Goal: Task Accomplishment & Management: Use online tool/utility

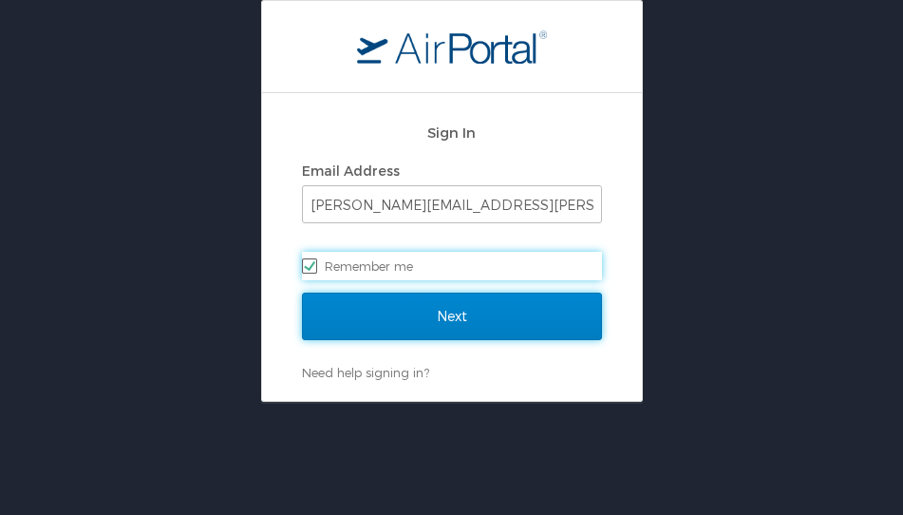
click at [449, 318] on input "Next" at bounding box center [452, 315] width 300 height 47
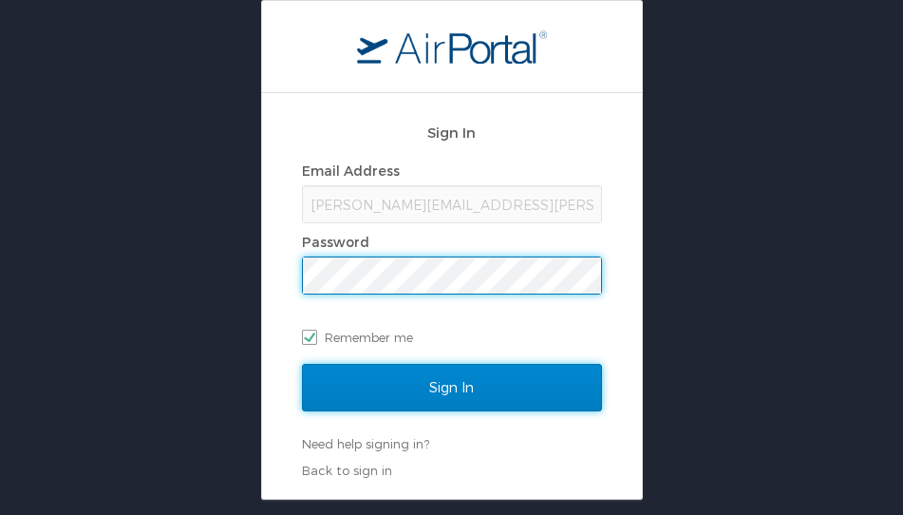
click at [454, 375] on input "Sign In" at bounding box center [452, 387] width 300 height 47
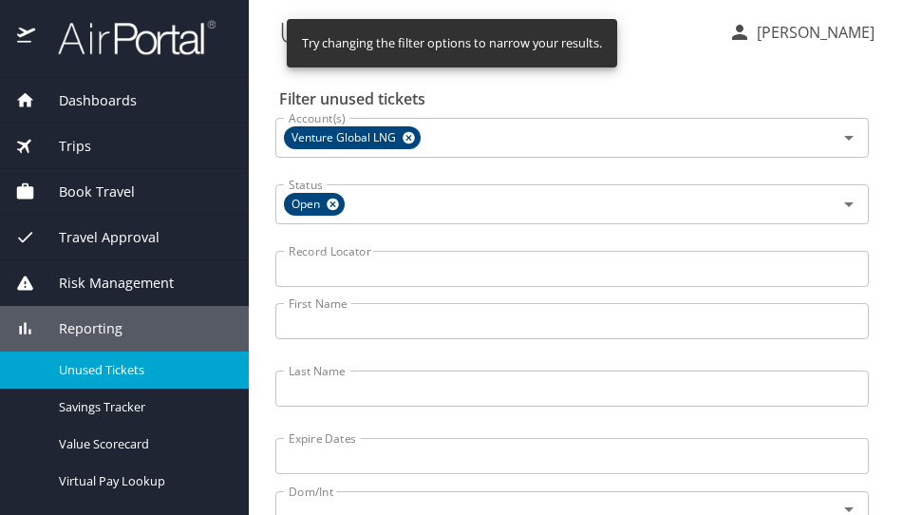
click at [348, 384] on input "Last Name" at bounding box center [571, 388] width 593 height 36
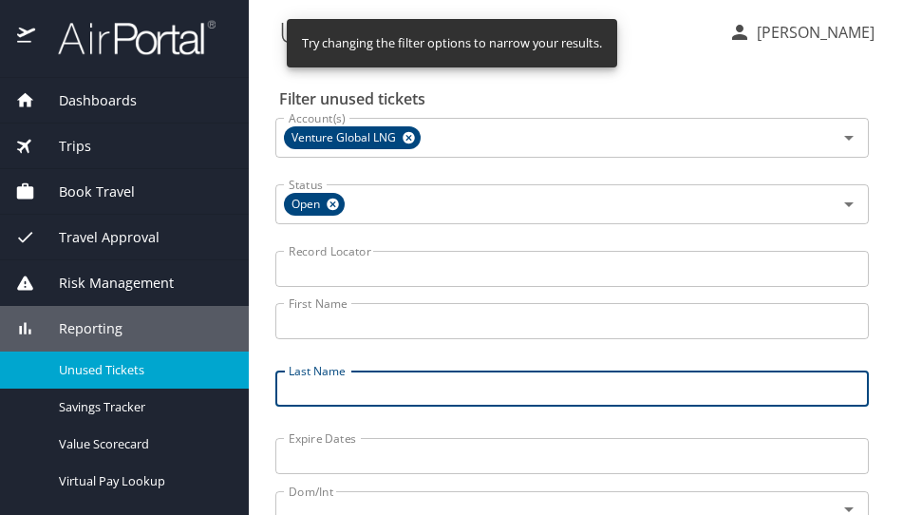
paste input "1MCCORMICK"
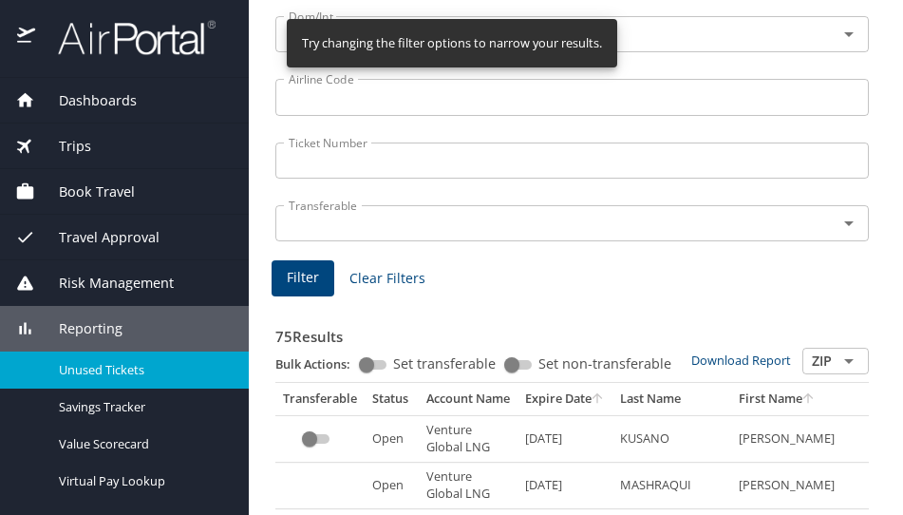
scroll to position [190, 0]
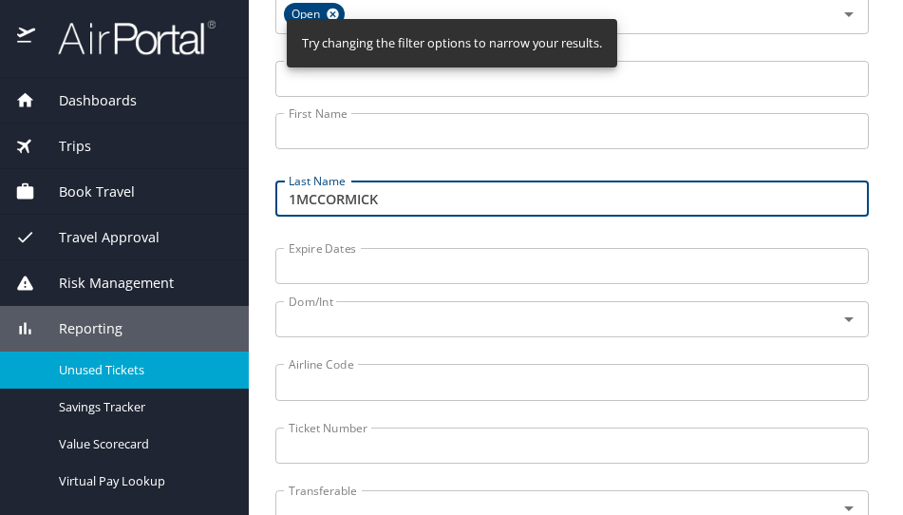
click at [286, 197] on input "1MCCORMICK" at bounding box center [571, 198] width 593 height 36
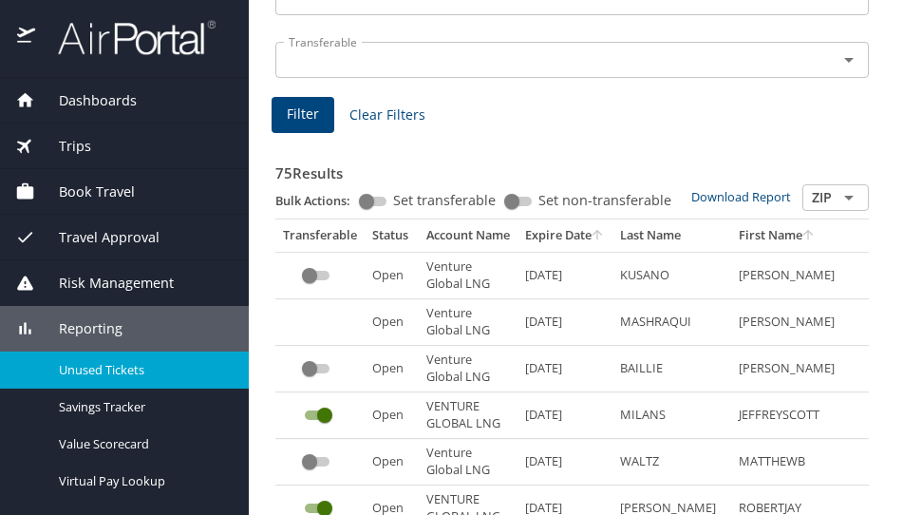
scroll to position [759, 0]
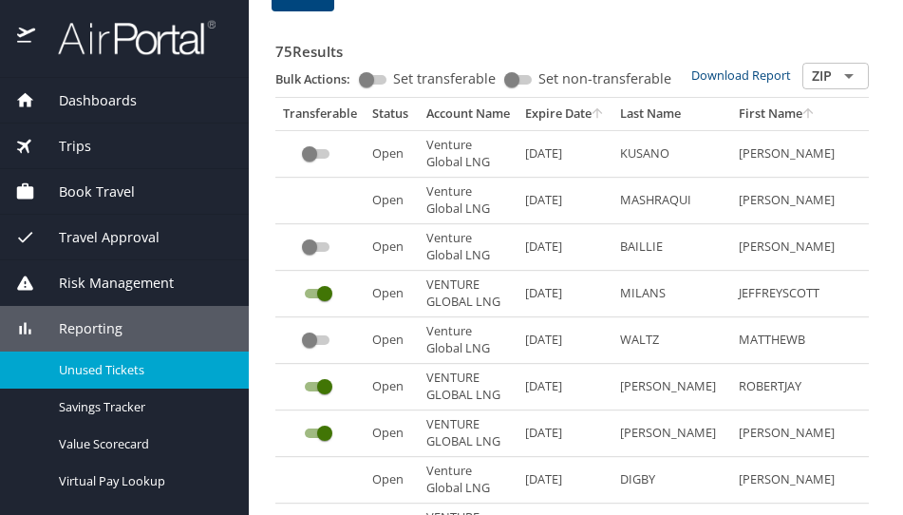
type input "MCCORMICK"
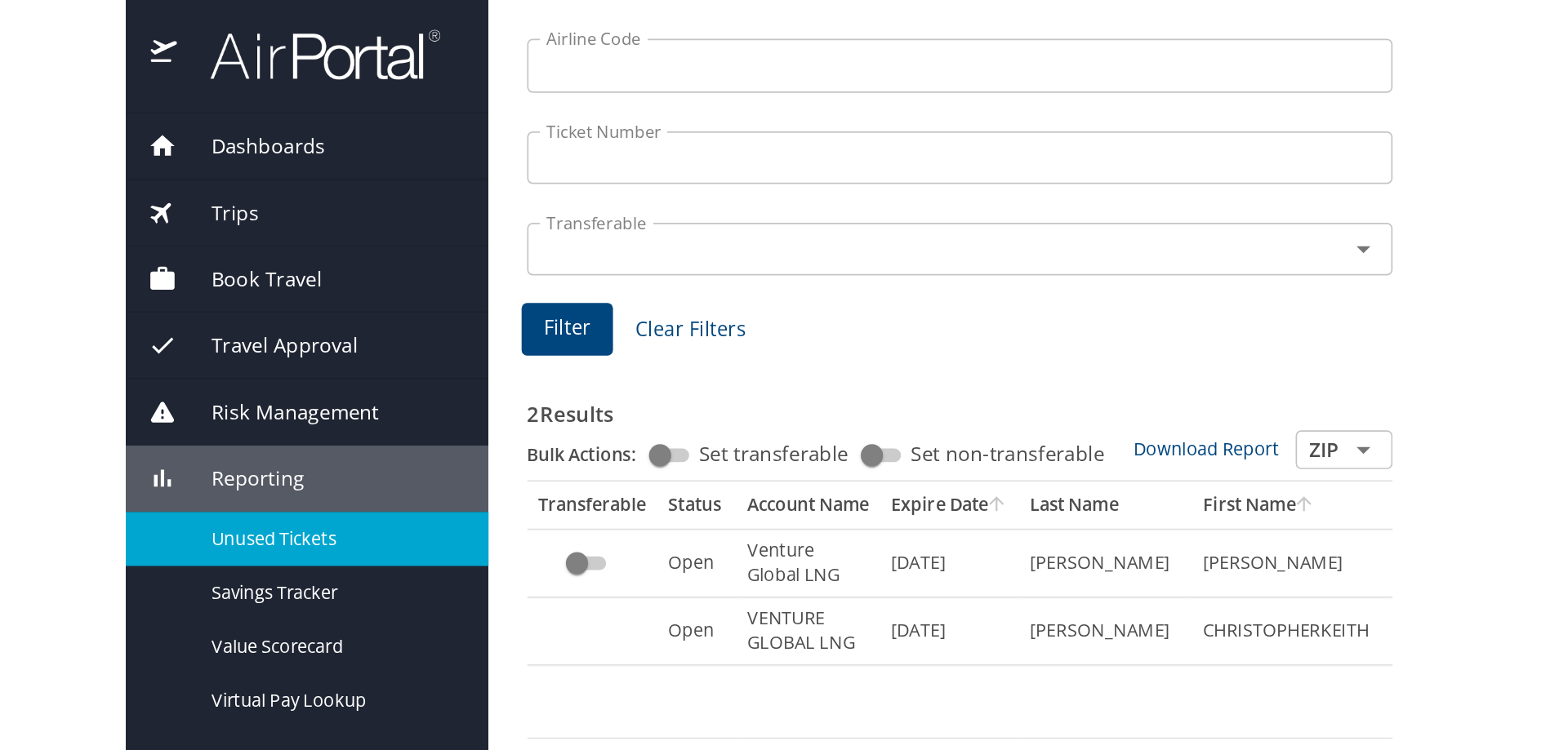
scroll to position [0, 0]
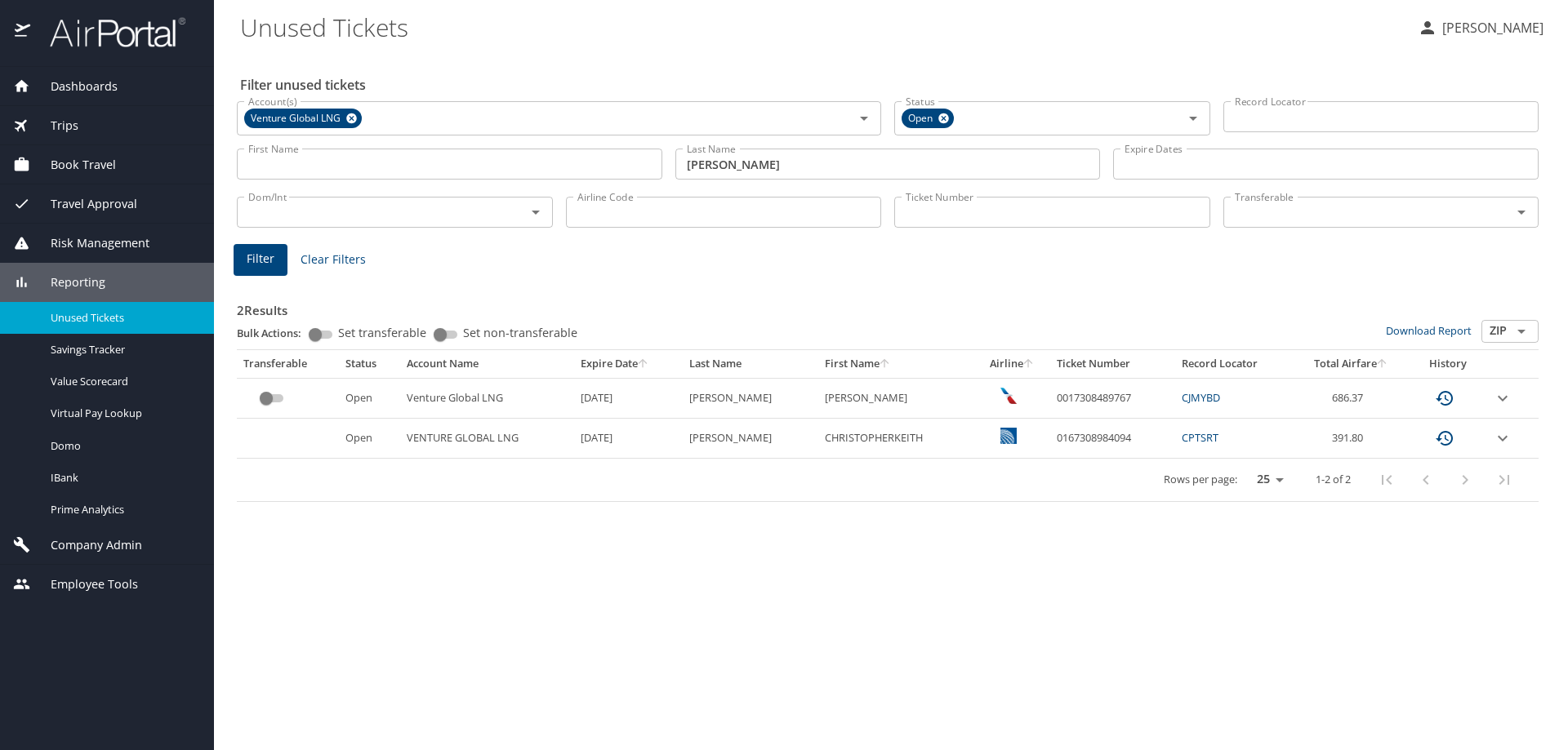
click at [776, 442] on div "Filter unused tickets Account(s) Venture Global LNG Account(s) Status Open Stat…" at bounding box center [890, 402] width 1301 height 698
click at [776, 403] on td "0017308489767" at bounding box center [1112, 398] width 124 height 40
copy td "0017308489767"
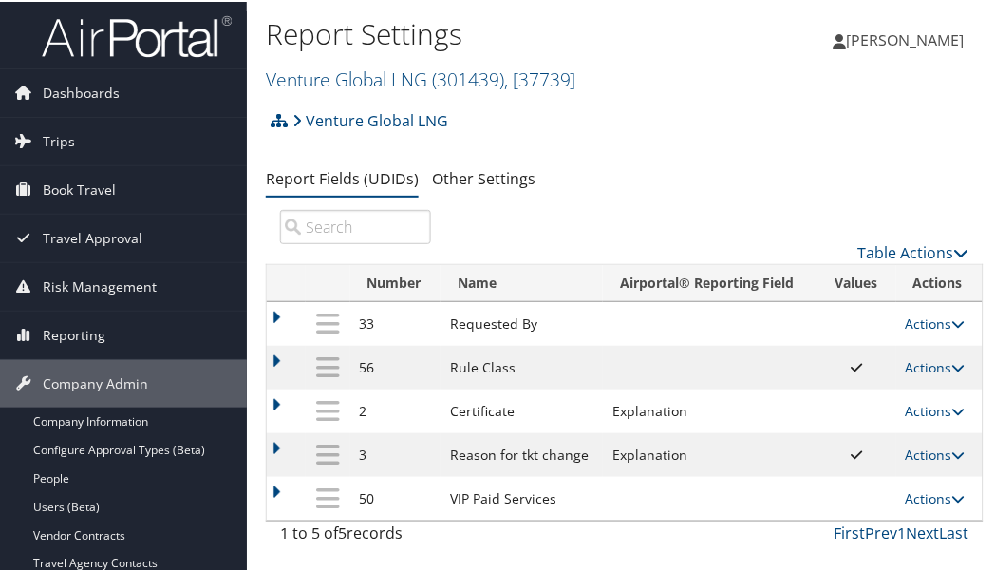
click at [922, 466] on td "Actions Update Report Field Values Upload Report Field Values Edit Delete" at bounding box center [939, 453] width 86 height 44
click at [923, 452] on link "Actions" at bounding box center [936, 452] width 60 height 18
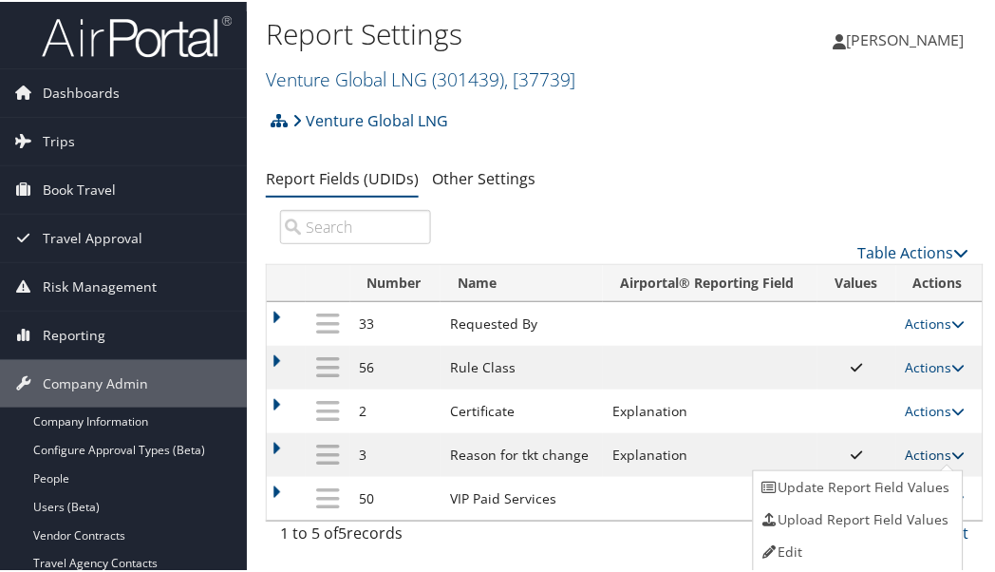
scroll to position [28, 0]
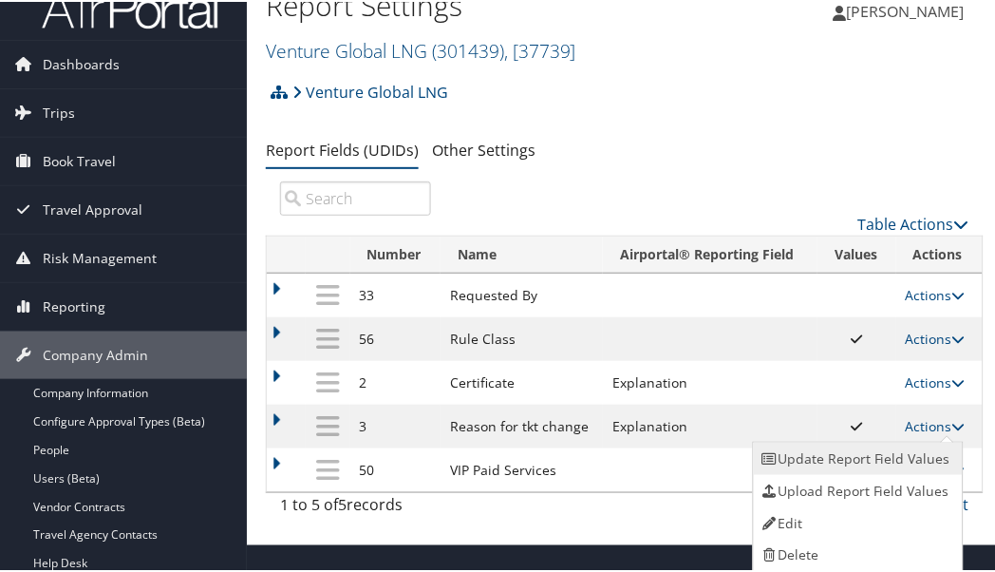
click at [907, 448] on link "Update Report Field Values" at bounding box center [856, 456] width 205 height 32
